Goal: Transaction & Acquisition: Purchase product/service

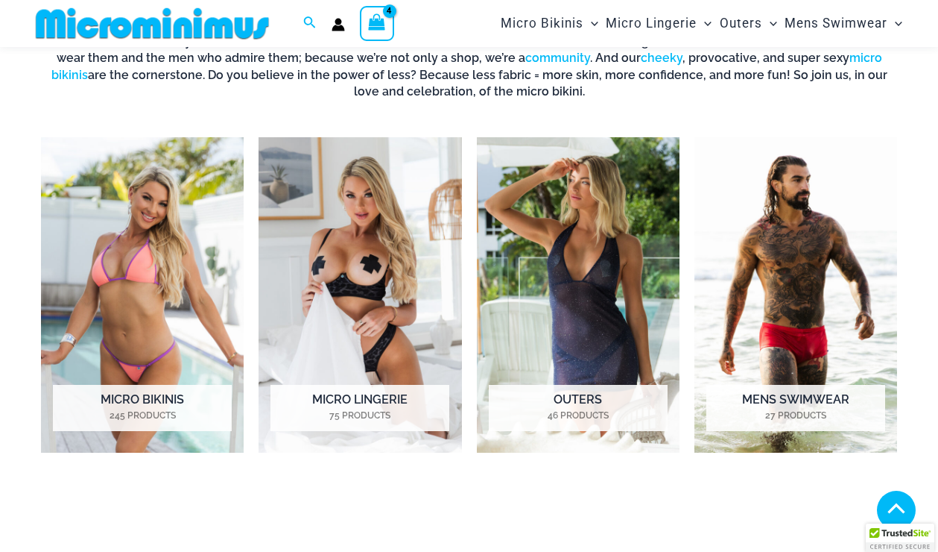
scroll to position [903, 0]
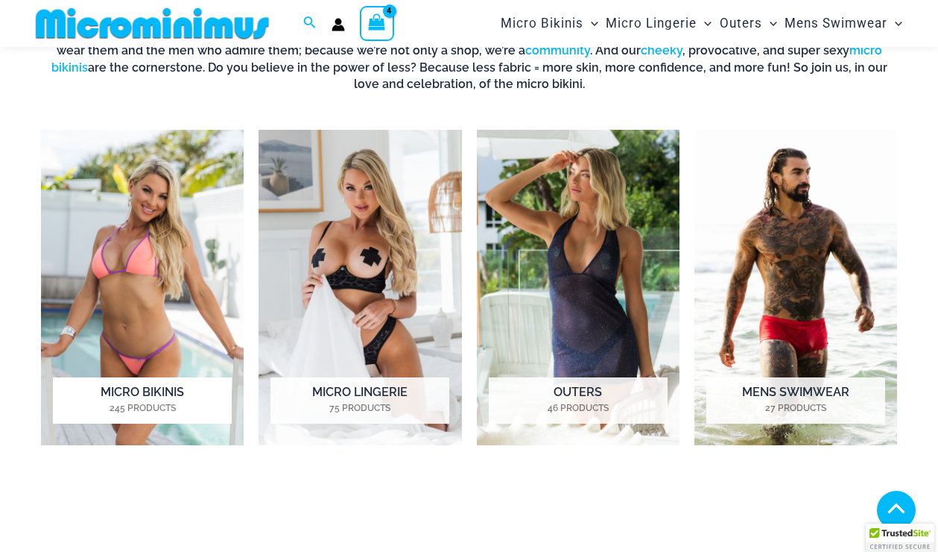
click at [171, 399] on h2 "Micro Bikinis 245 Products" at bounding box center [142, 400] width 179 height 46
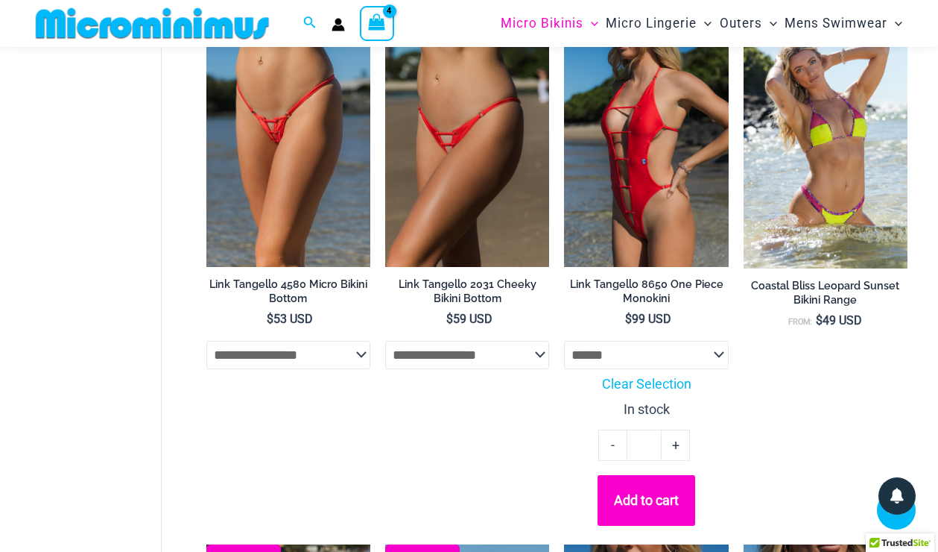
scroll to position [1688, 0]
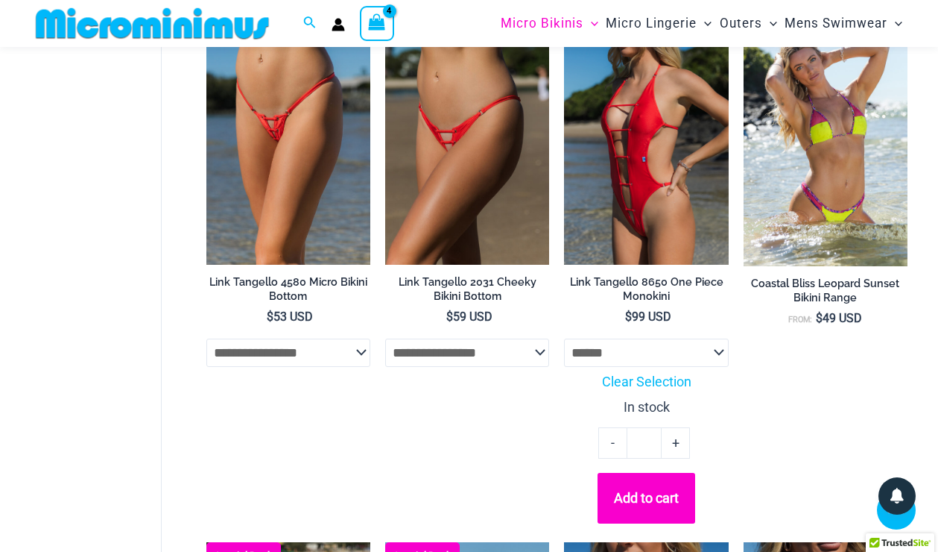
click at [652, 500] on button "Add to cart" at bounding box center [647, 498] width 98 height 50
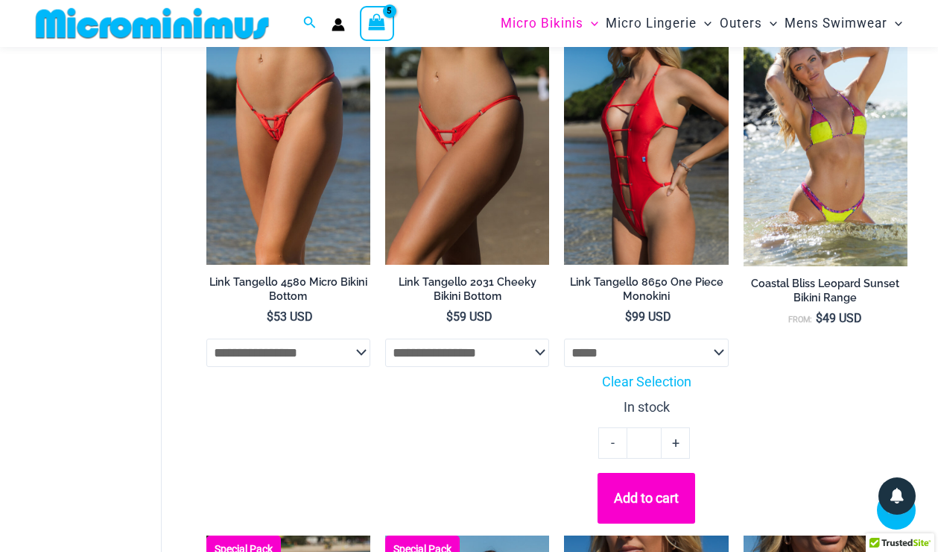
select select "*****"
click at [669, 486] on button "Add to cart" at bounding box center [647, 498] width 98 height 50
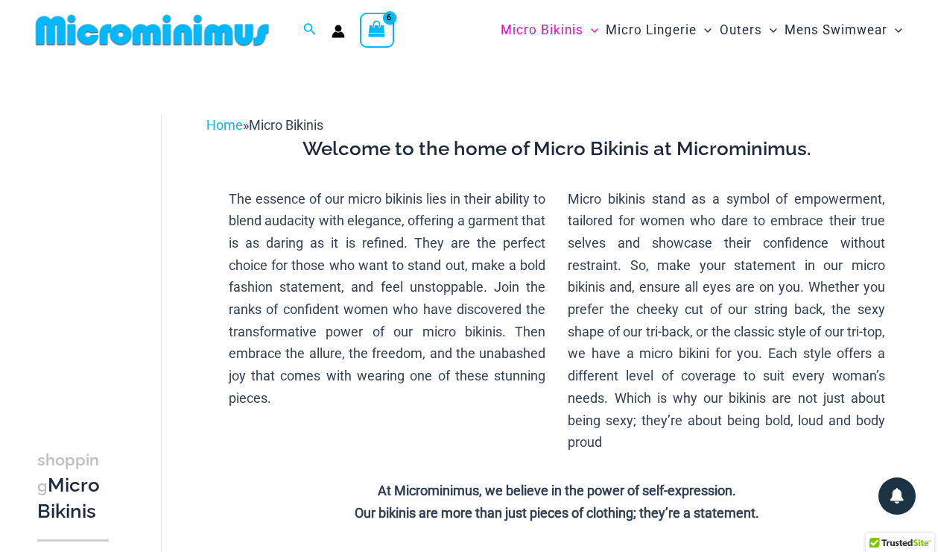
scroll to position [0, 0]
click at [388, 40] on div "View Shopping Cart, 6 items" at bounding box center [377, 30] width 34 height 34
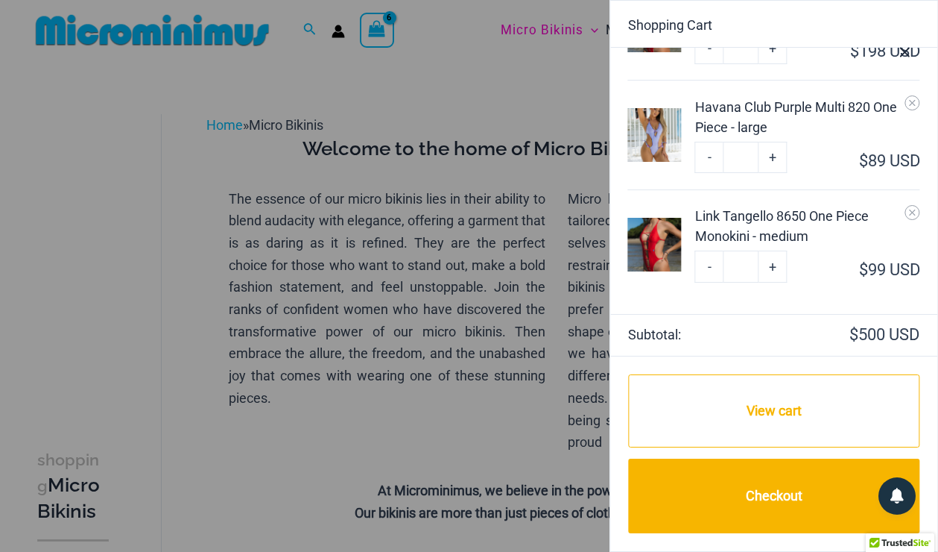
scroll to position [312, 0]
type input "*"
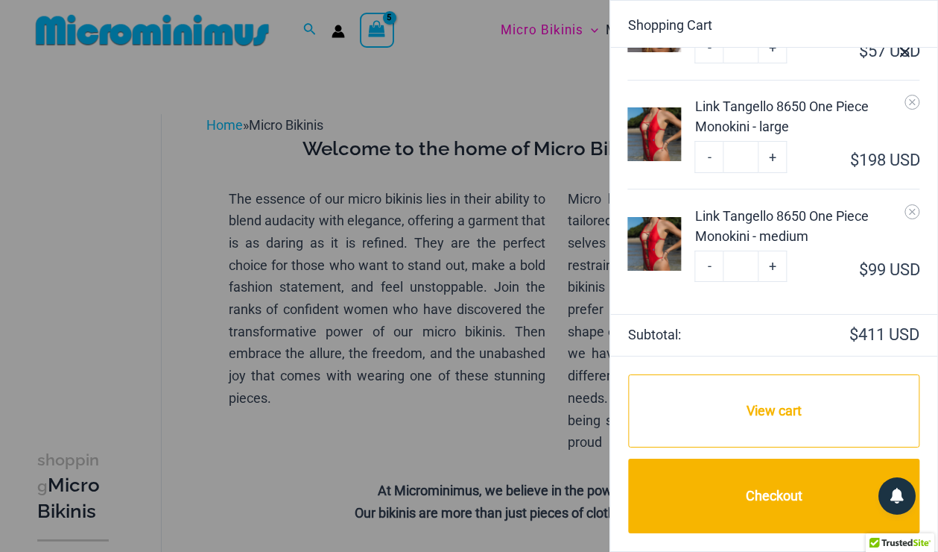
scroll to position [203, 0]
type input "*"
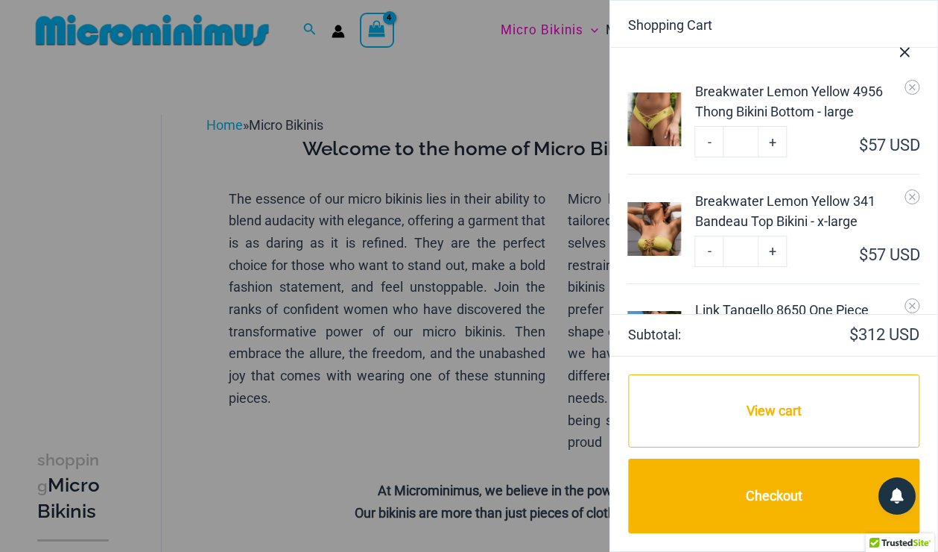
click at [766, 94] on div "Breakwater Lemon Yellow 4956 Thong Bikini Bottom - large" at bounding box center [807, 101] width 225 height 40
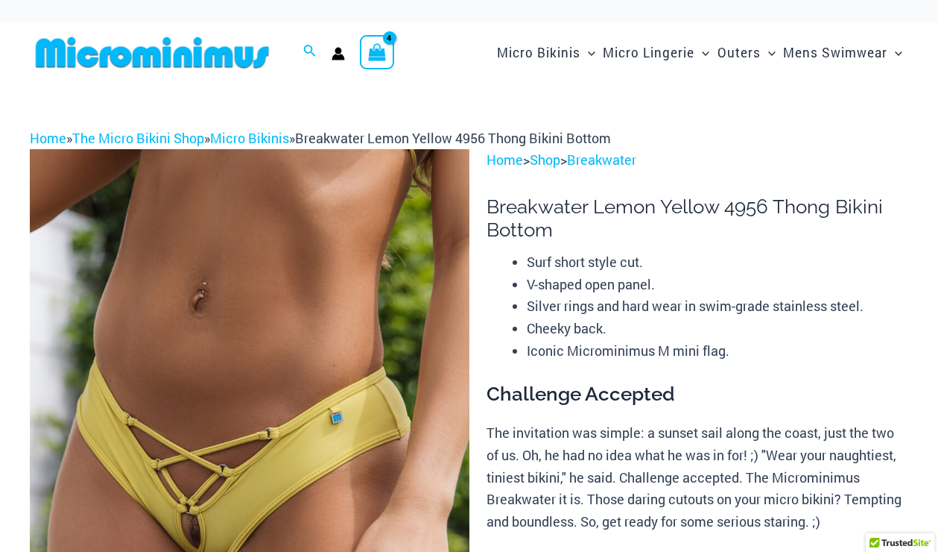
select select
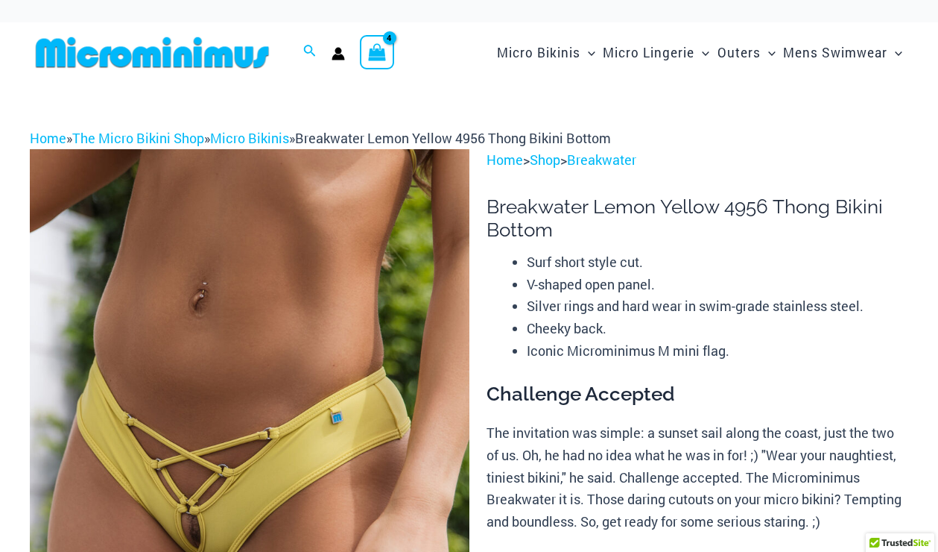
select select
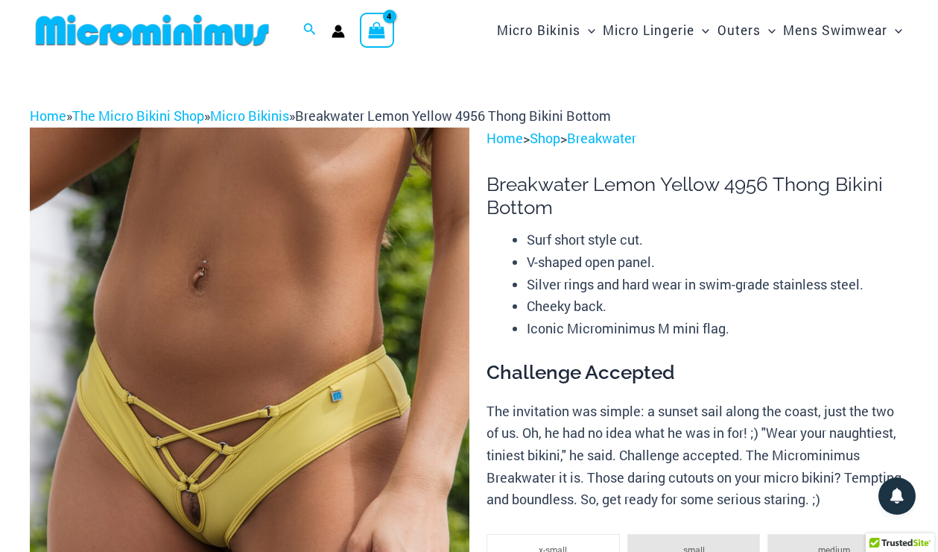
click at [382, 20] on span "View Shopping Cart, 4 items" at bounding box center [376, 31] width 17 height 23
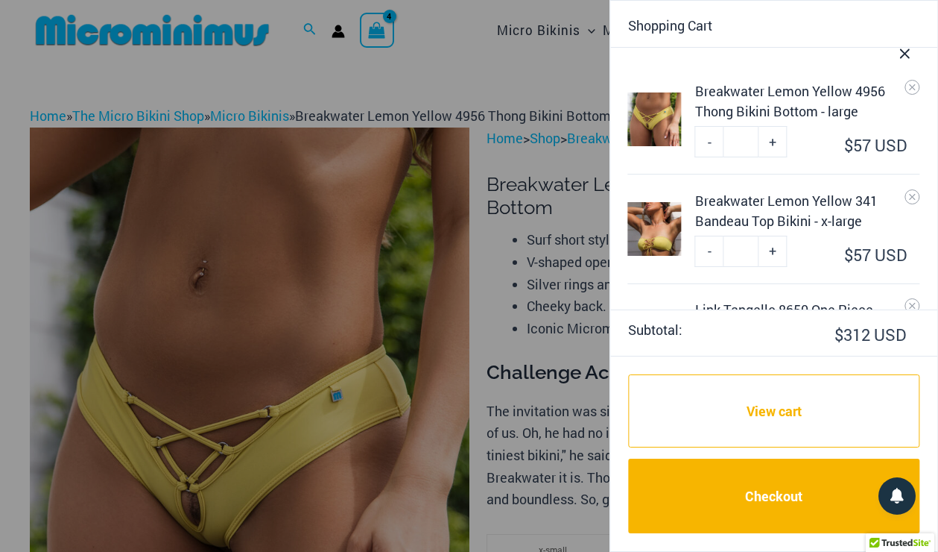
click at [899, 49] on icon "Close Cart Drawer" at bounding box center [905, 53] width 16 height 16
